Goal: Information Seeking & Learning: Learn about a topic

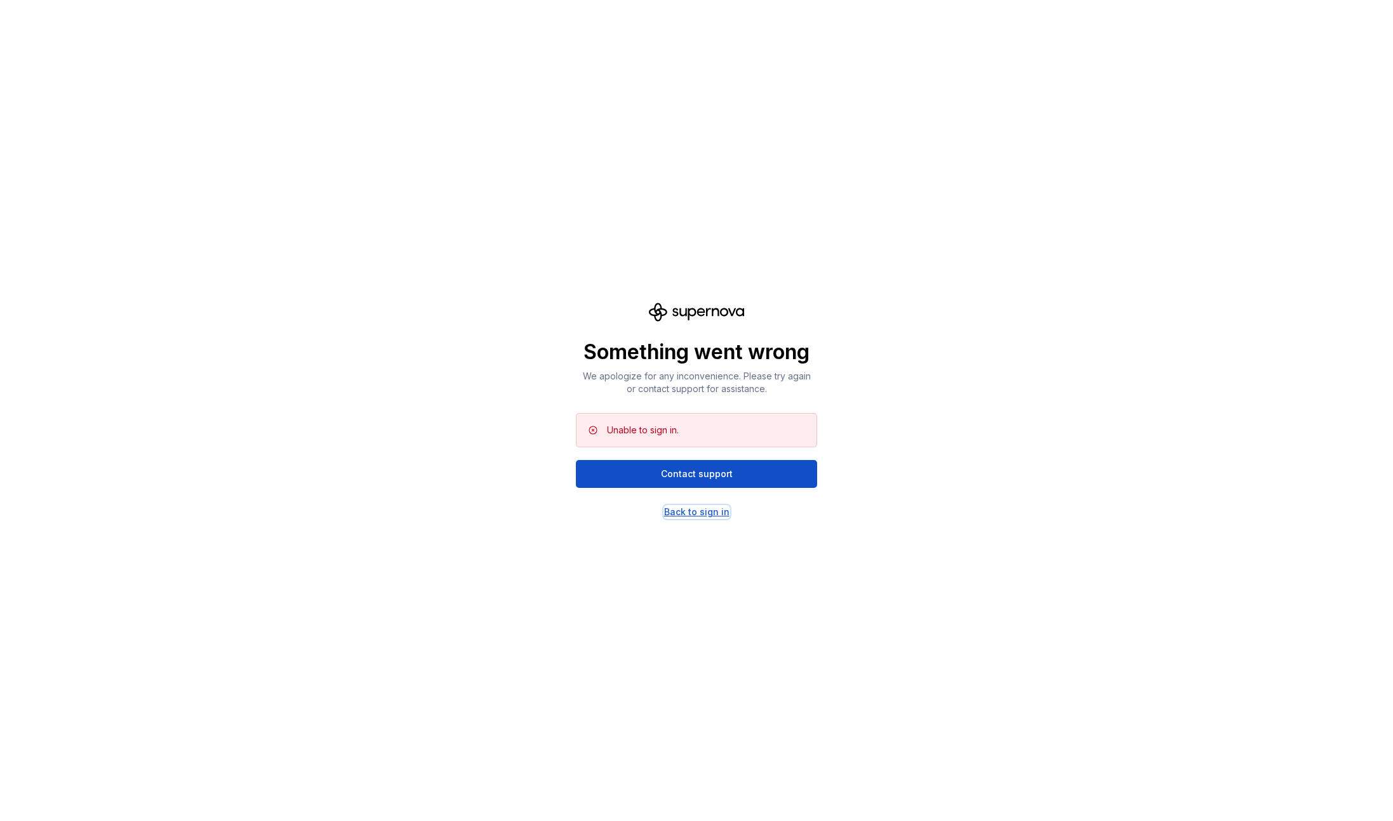
click at [686, 513] on div "Back to sign in" at bounding box center [696, 512] width 65 height 13
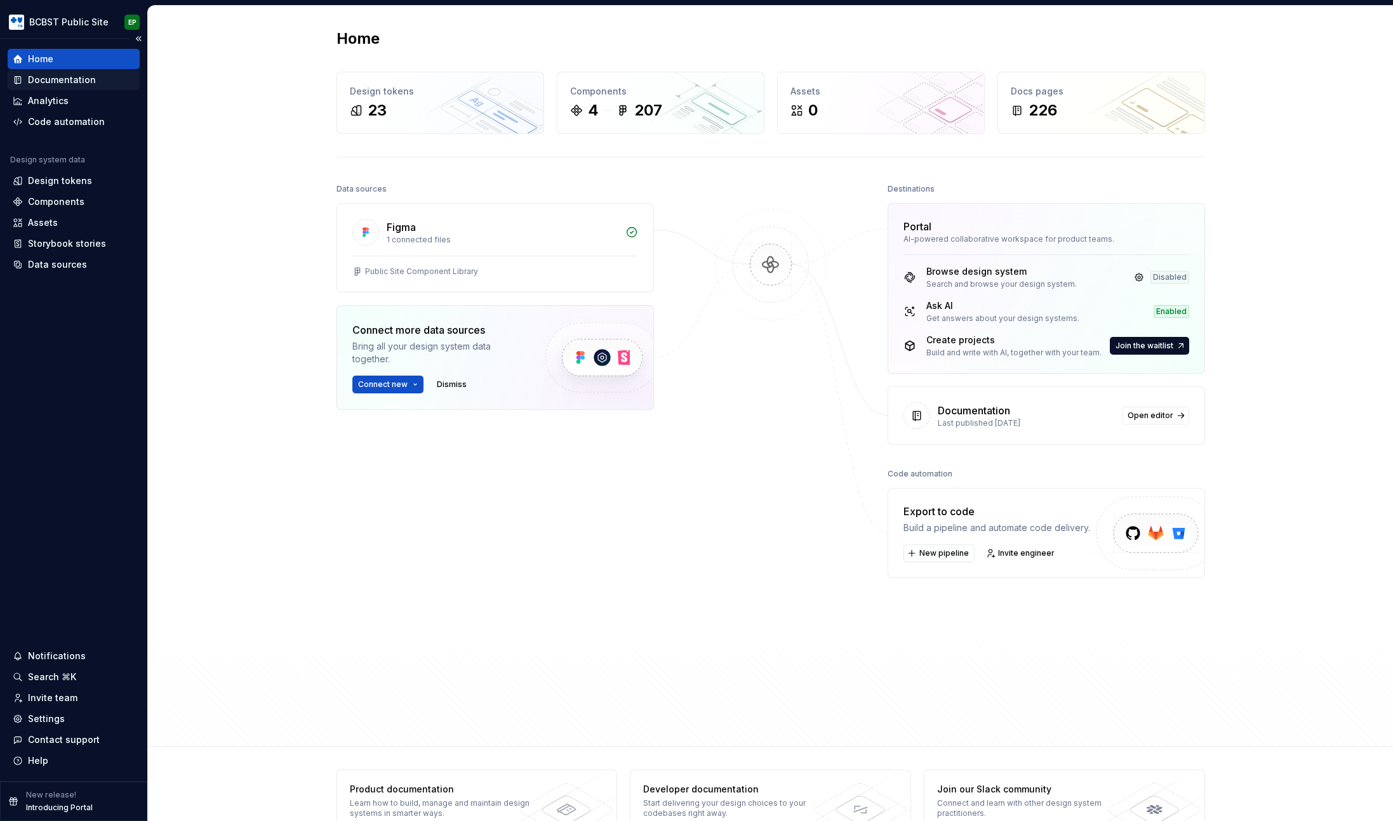
click at [70, 74] on div "Documentation" at bounding box center [62, 80] width 68 height 13
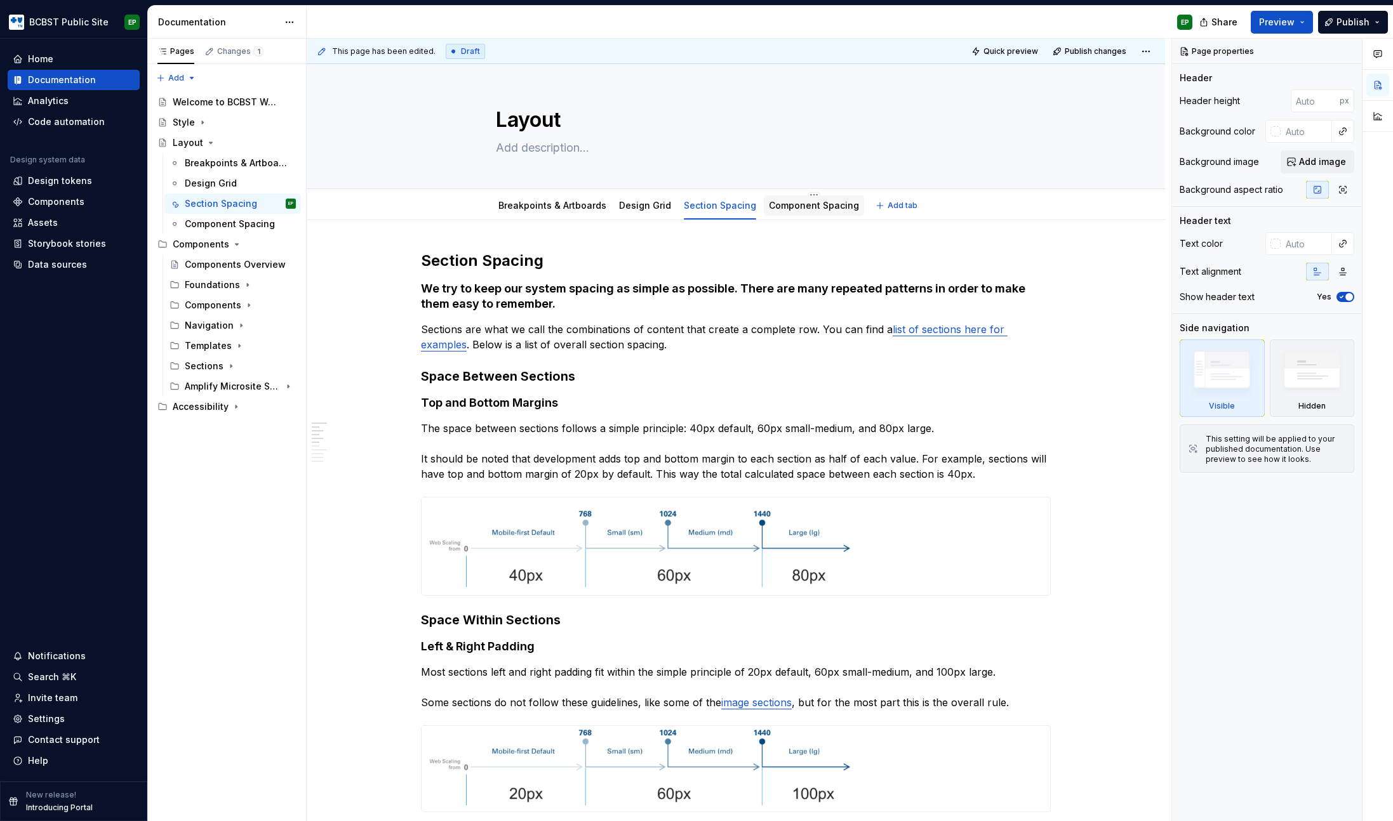
click at [794, 208] on link "Component Spacing" at bounding box center [814, 205] width 90 height 11
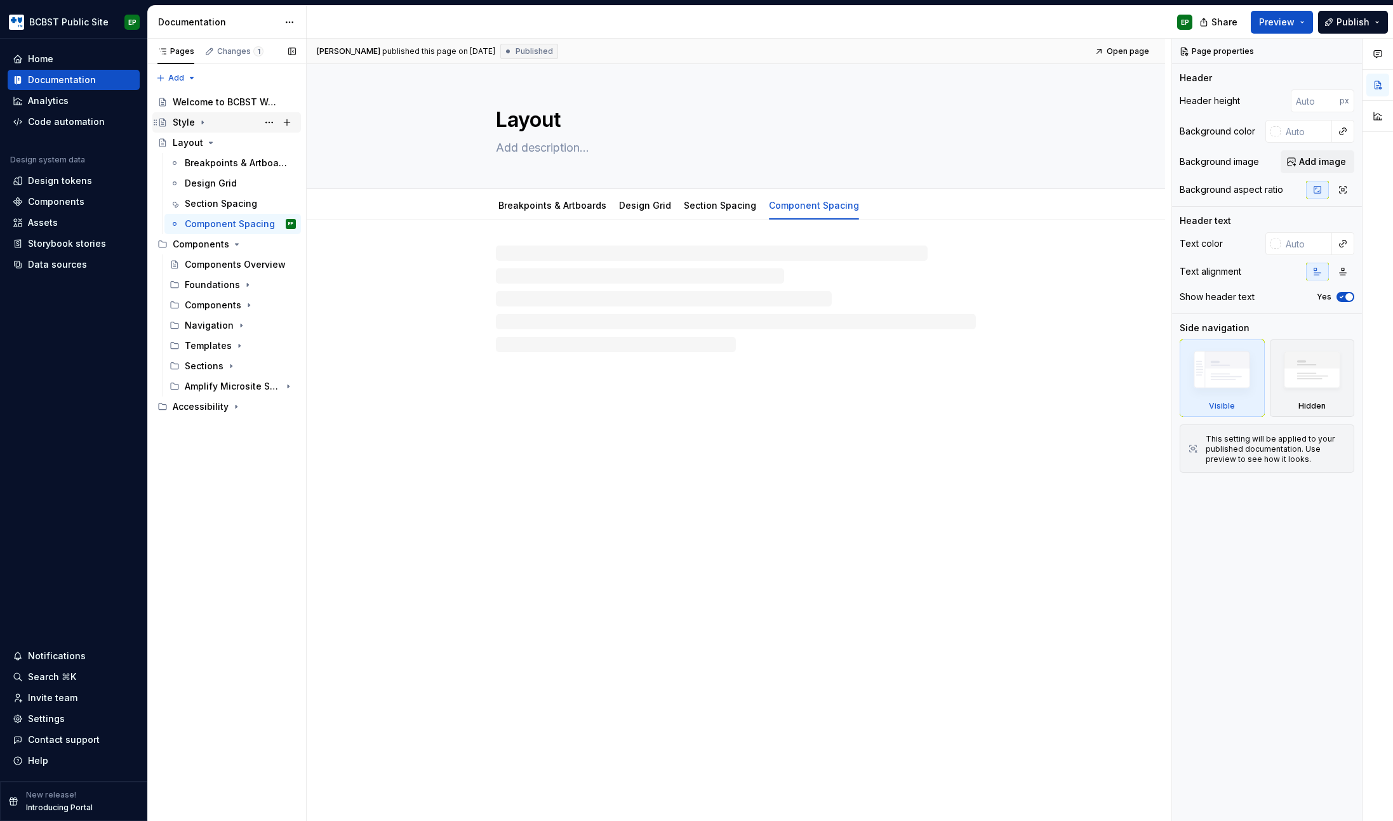
click at [203, 124] on icon "Page tree" at bounding box center [202, 122] width 10 height 10
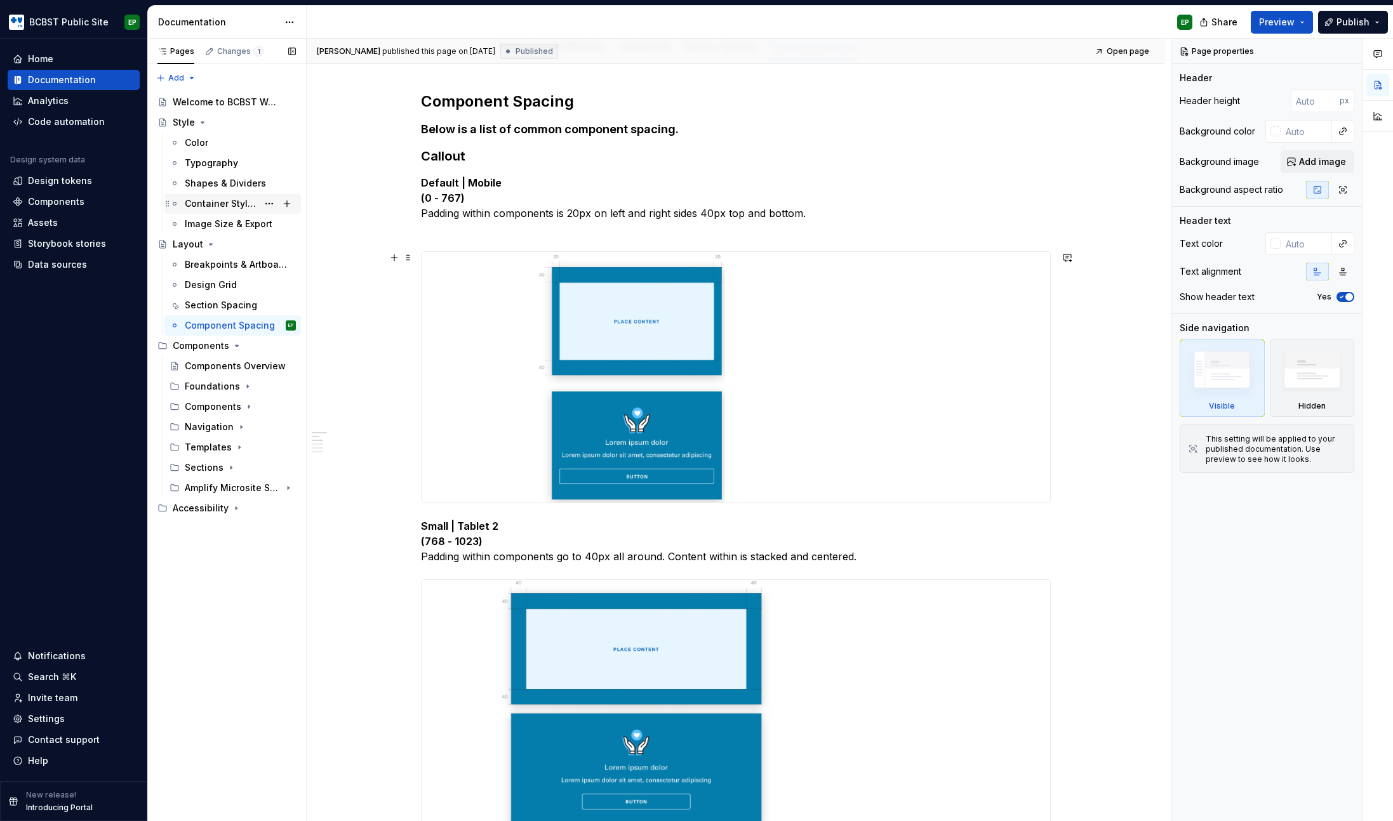
scroll to position [93, 0]
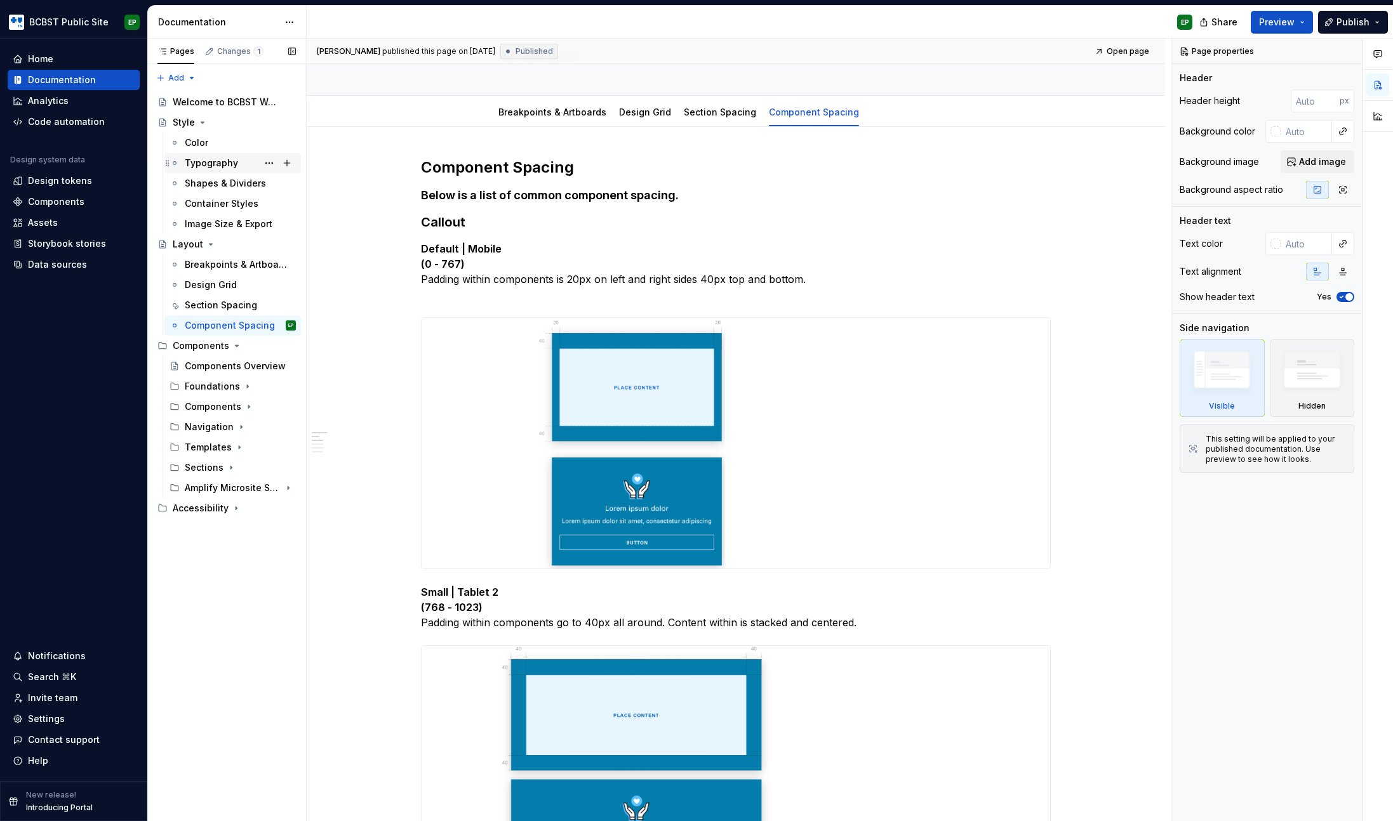
click at [215, 163] on div "Typography" at bounding box center [211, 163] width 53 height 13
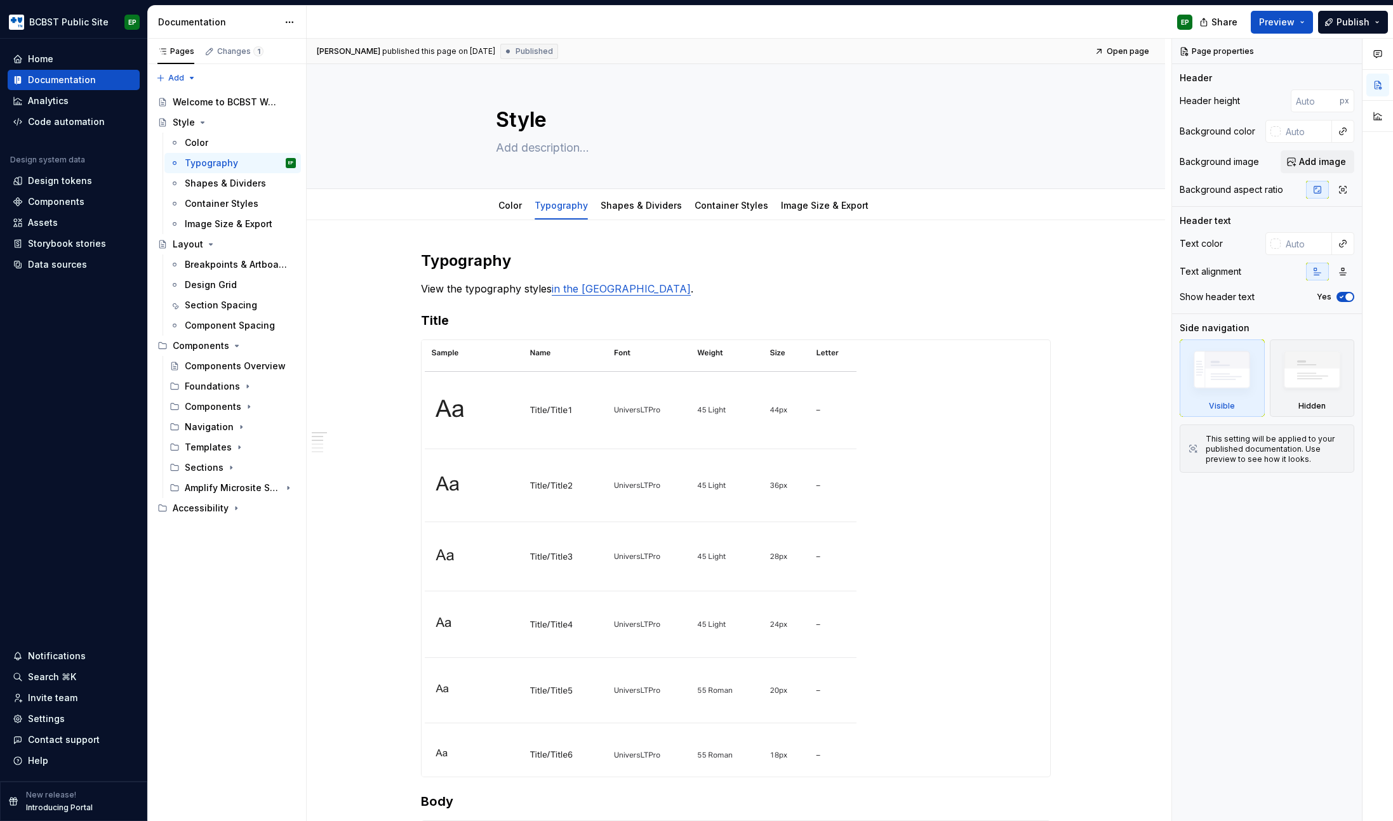
type textarea "*"
